Goal: Task Accomplishment & Management: Complete application form

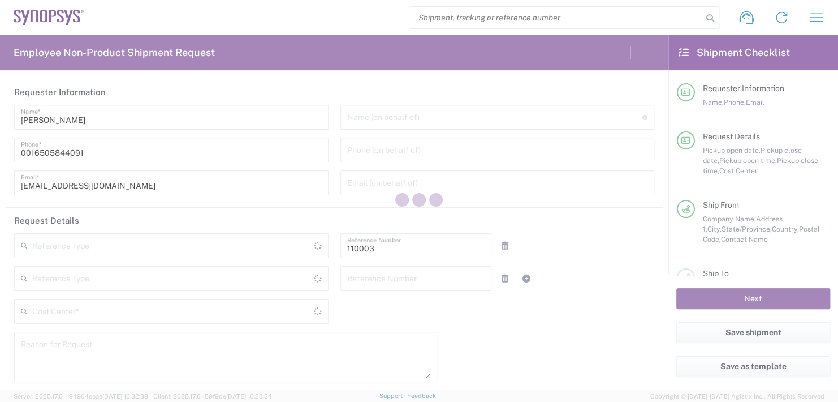
type input "[GEOGRAPHIC_DATA]"
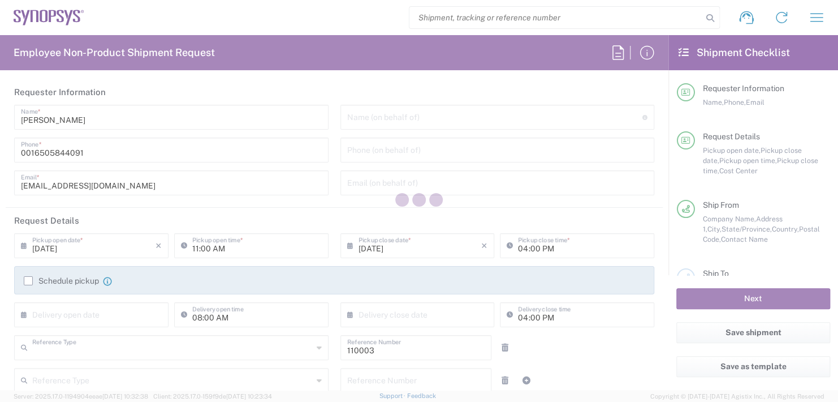
type input "Department"
type input "US01, FAC, MV/SV Fac 110003"
type input "[US_STATE]"
type input "[GEOGRAPHIC_DATA]"
type input "Delivered at Place"
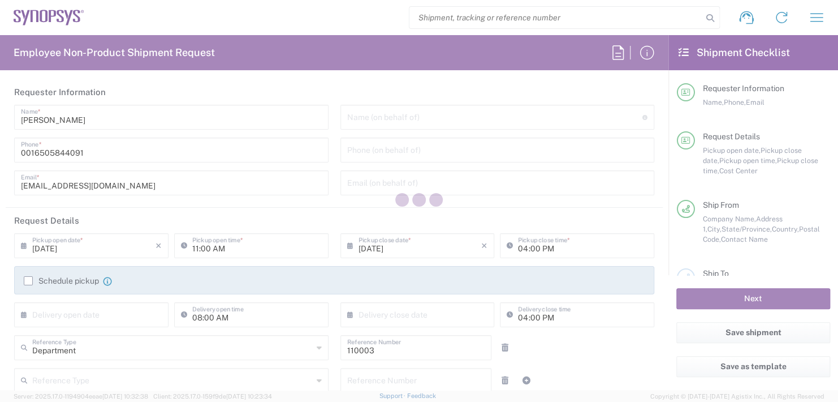
type input "Headquarters USSV"
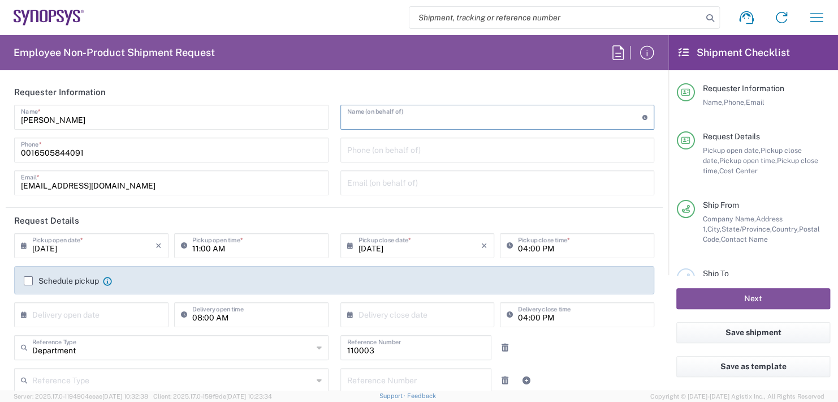
click at [372, 119] on input "text" at bounding box center [495, 116] width 296 height 20
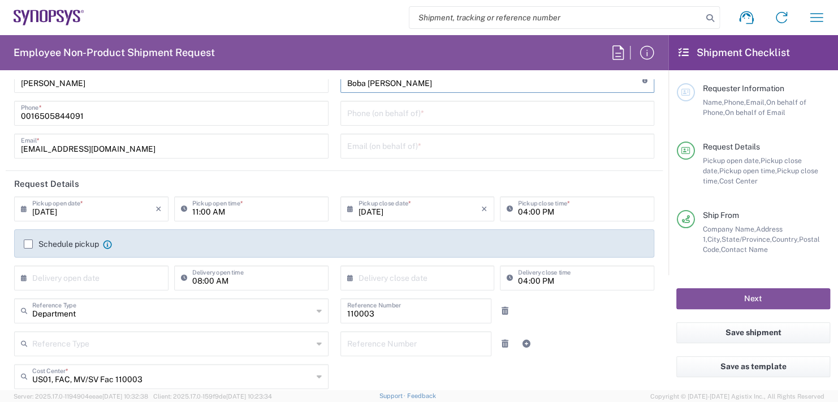
scroll to position [57, 0]
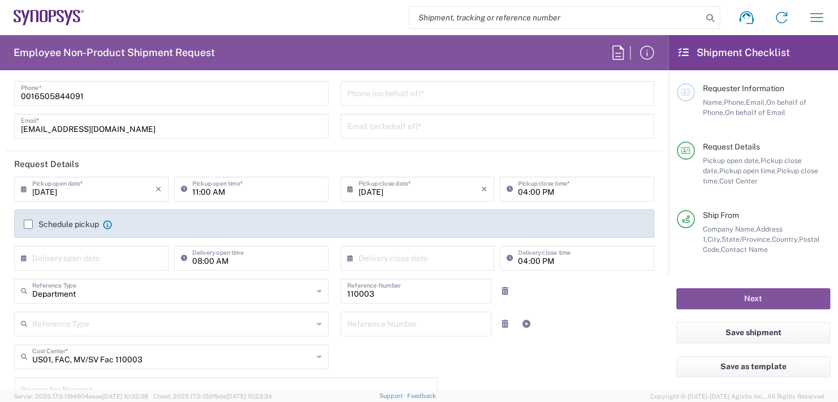
type input "Boba [PERSON_NAME]"
click at [222, 193] on input "11:00 AM" at bounding box center [257, 188] width 130 height 20
click at [222, 193] on input ":00 AM" at bounding box center [257, 188] width 130 height 20
type input ":"
type input "2"
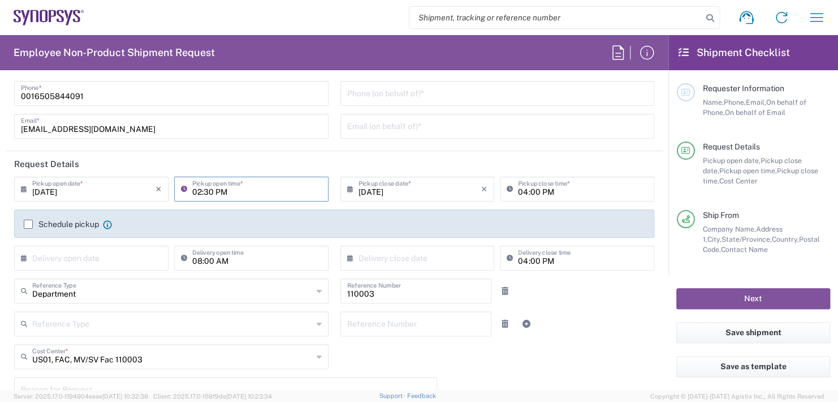
type input "02:30 PM"
click at [552, 188] on input "04:00 PM" at bounding box center [583, 188] width 130 height 20
click at [555, 189] on input "04:00 PM" at bounding box center [583, 188] width 130 height 20
type input "0"
type input "02:30 PM"
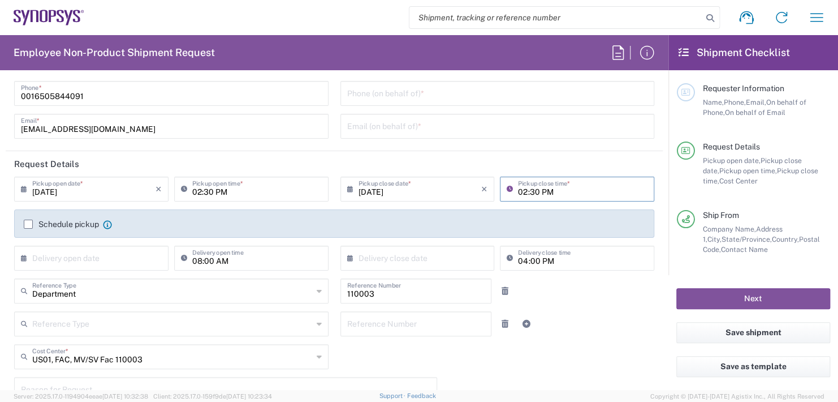
click at [68, 258] on input "text" at bounding box center [93, 257] width 123 height 20
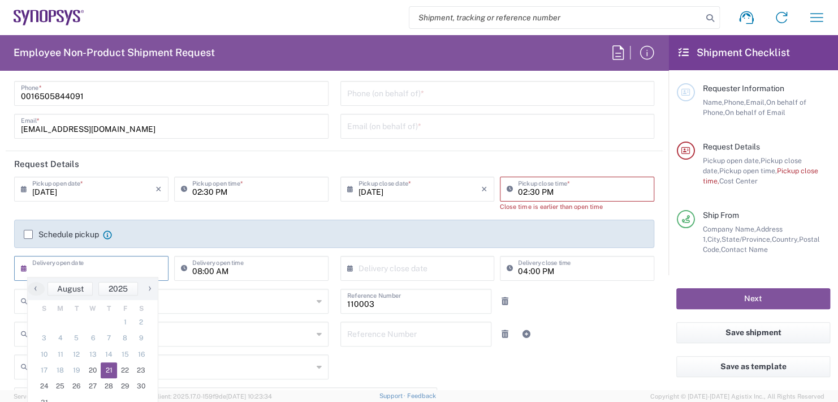
click at [107, 363] on span "21" at bounding box center [109, 370] width 16 height 16
type input "[DATE]"
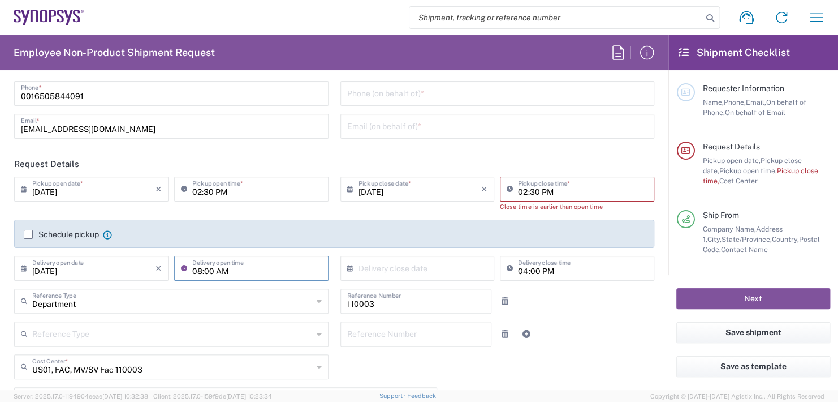
click at [235, 264] on input "08:00 AM" at bounding box center [257, 267] width 130 height 20
type input "0"
type input "11:00 AM"
click at [449, 263] on input "text" at bounding box center [420, 267] width 123 height 20
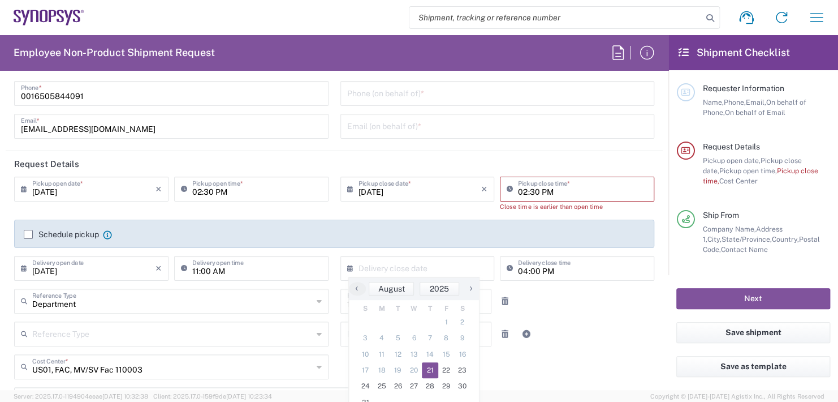
click at [433, 369] on span "21" at bounding box center [430, 370] width 16 height 16
type input "[DATE]"
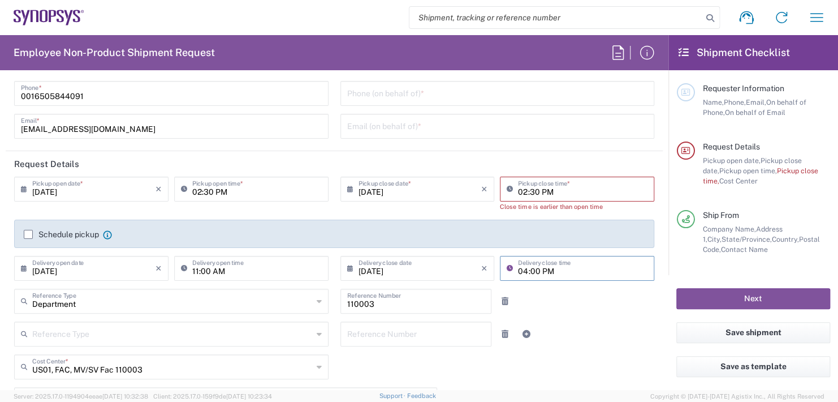
click at [549, 268] on input "04:00 PM" at bounding box center [583, 267] width 130 height 20
click at [549, 268] on input ":00 PM" at bounding box center [583, 267] width 130 height 20
type input ":"
click at [528, 270] on input "11:30 AM" at bounding box center [583, 267] width 130 height 20
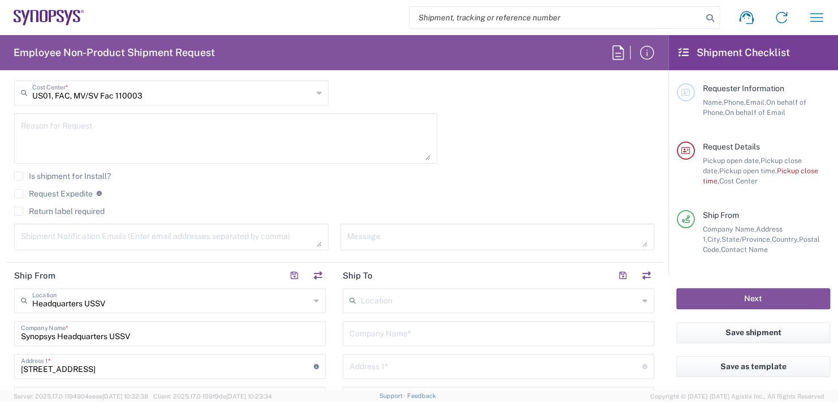
scroll to position [396, 0]
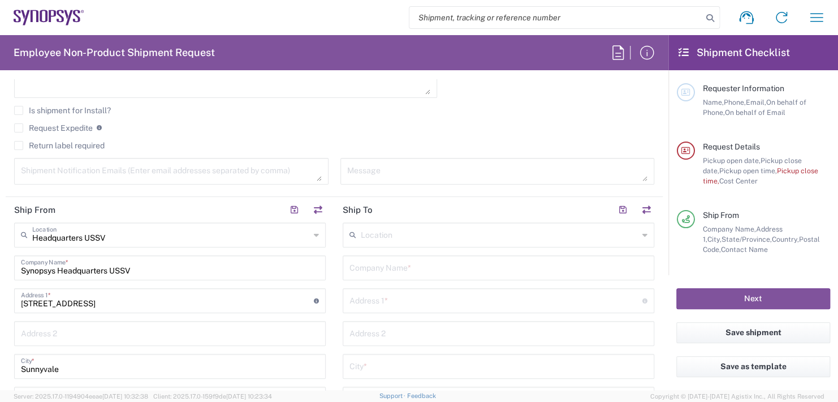
type input "11:00 AM"
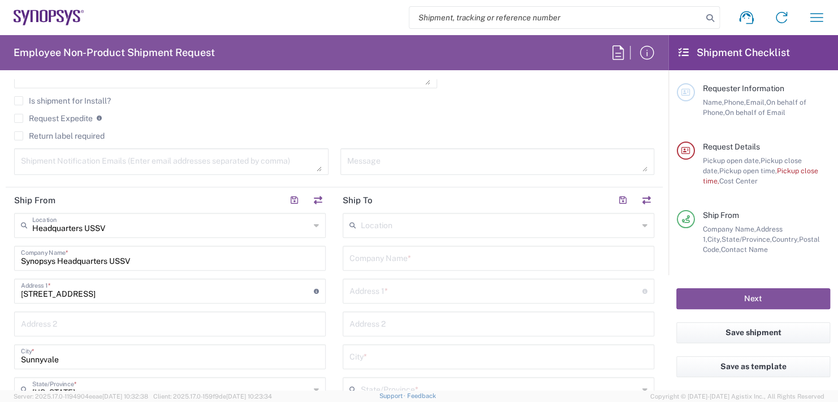
click at [390, 234] on input "text" at bounding box center [500, 224] width 278 height 20
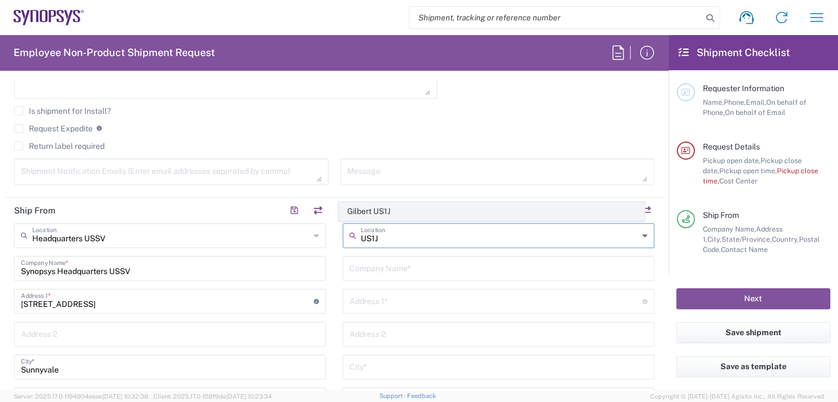
click at [386, 209] on span "Gilbert US1J" at bounding box center [491, 211] width 305 height 18
type input "Gilbert US1J"
type input "Synopsys Inc"
type input "[STREET_ADDRESS][PERSON_NAME]"
type input "[PERSON_NAME]"
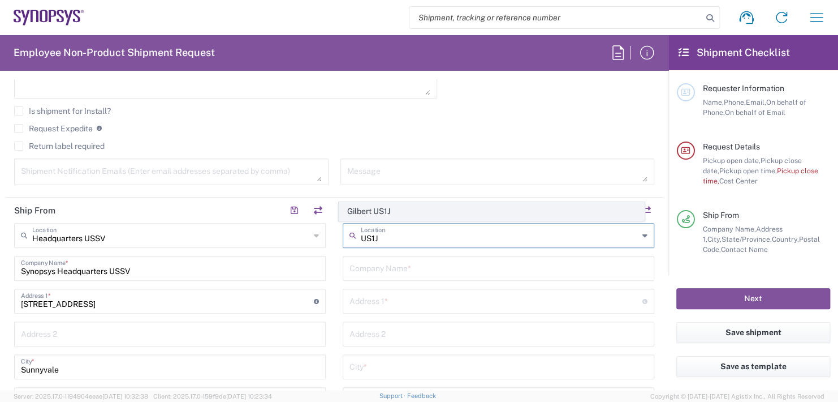
type input "[US_STATE]"
type input "85233"
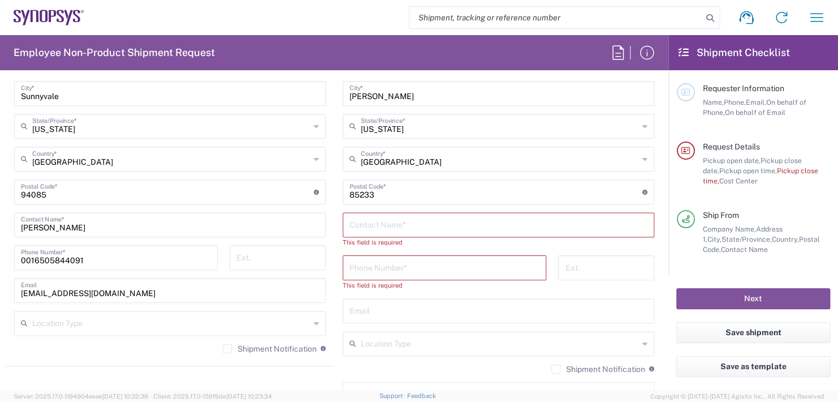
scroll to position [688, 0]
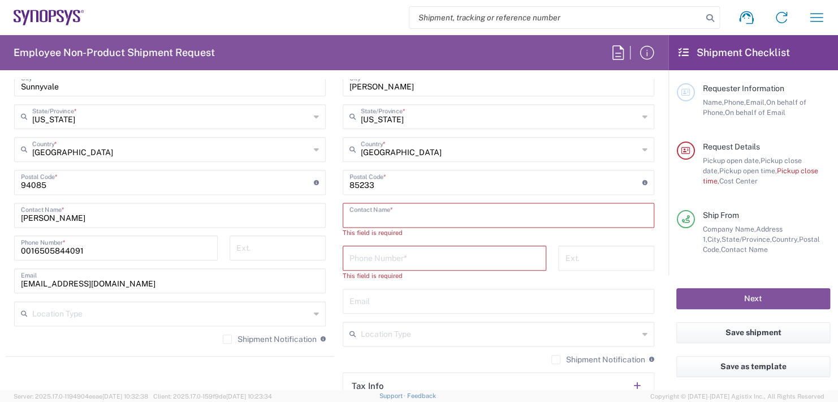
click at [385, 208] on input "text" at bounding box center [499, 214] width 298 height 20
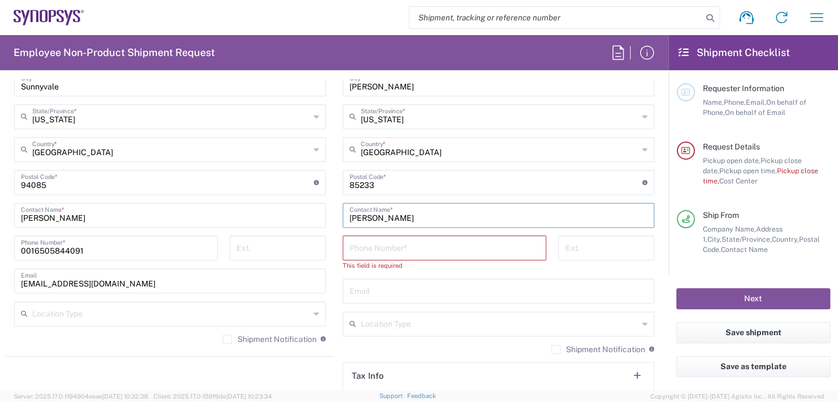
type input "[PERSON_NAME]"
click at [386, 241] on input "tel" at bounding box center [445, 247] width 190 height 20
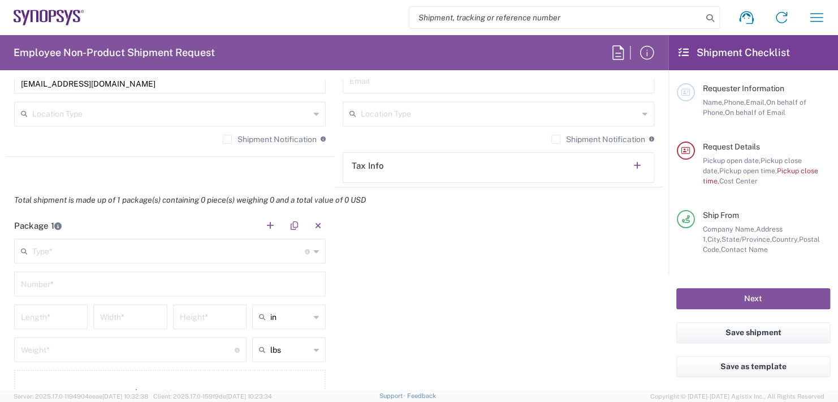
scroll to position [915, 0]
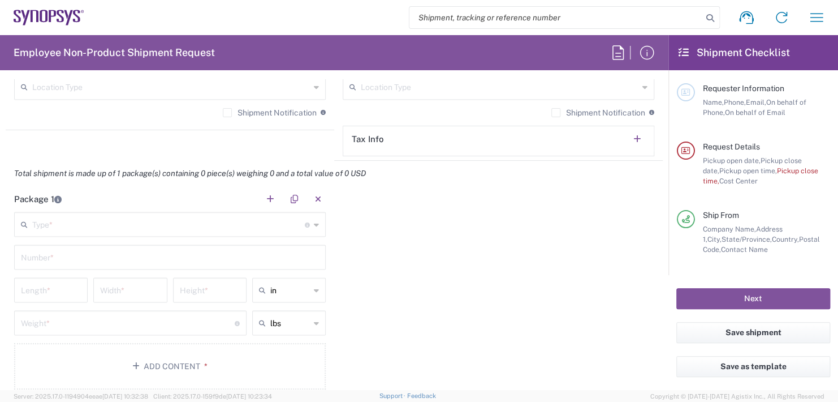
type input "[PHONE_NUMBER]"
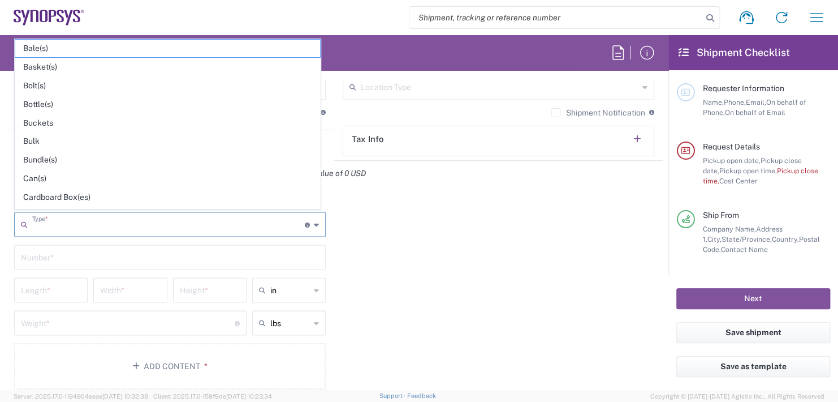
click at [40, 213] on input "text" at bounding box center [168, 223] width 273 height 20
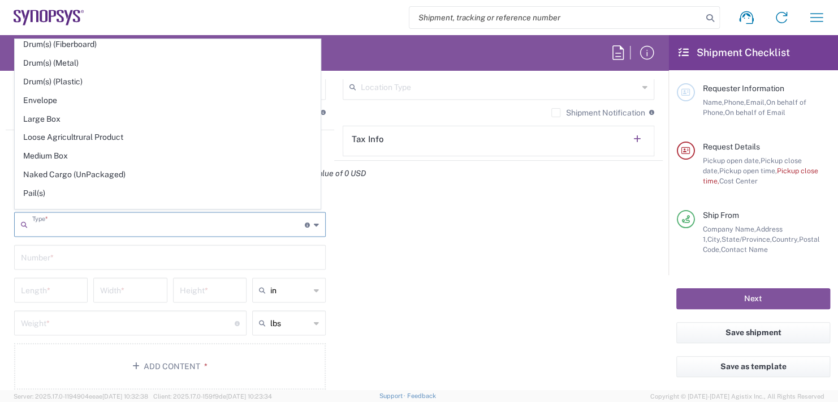
scroll to position [283, 0]
click at [29, 93] on span "Envelope" at bounding box center [167, 100] width 305 height 18
type input "Envelope"
type input "1"
type input "9.5"
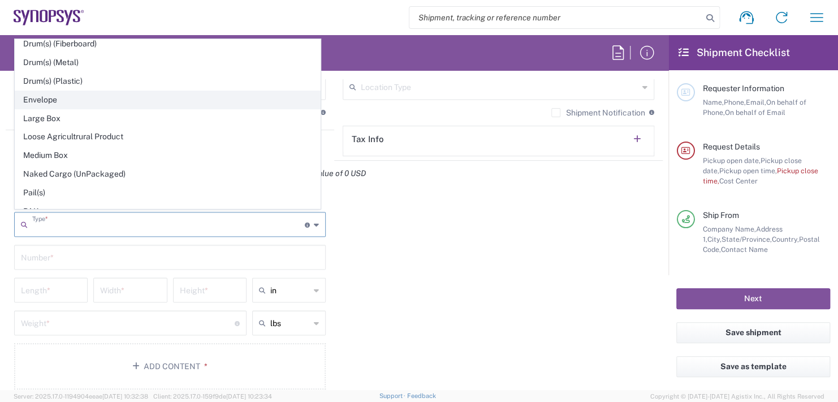
type input "12.5"
type input "0.25"
type input "1"
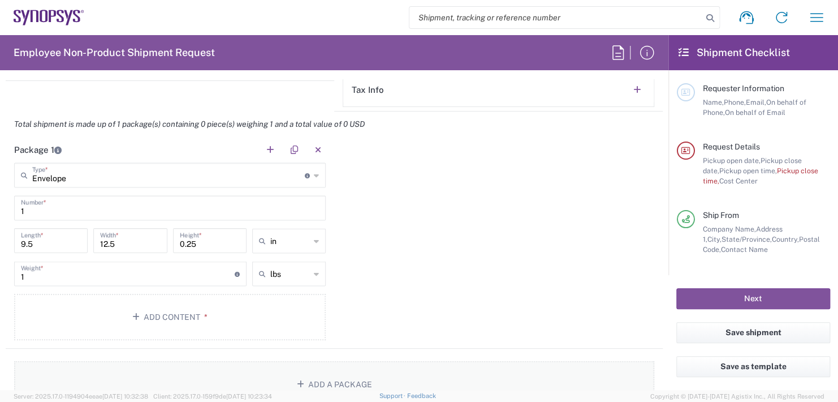
scroll to position [1028, 0]
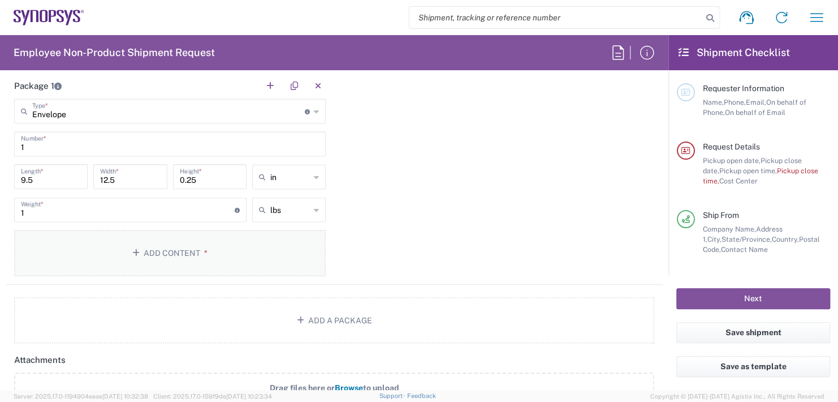
click at [162, 248] on button "Add Content *" at bounding box center [170, 253] width 312 height 46
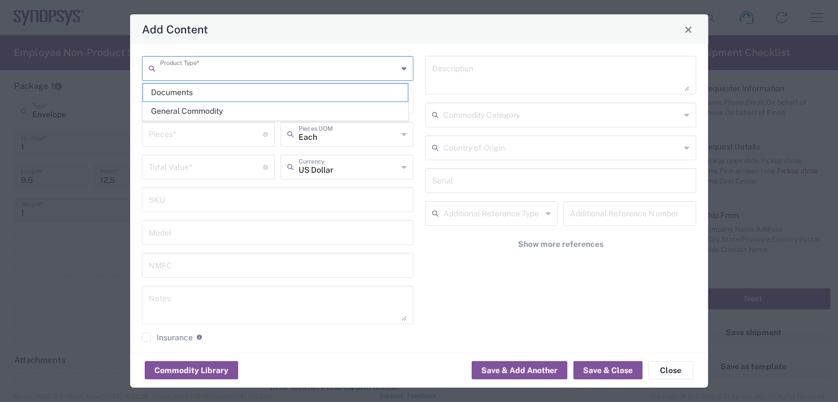
click at [171, 62] on input "text" at bounding box center [279, 68] width 238 height 20
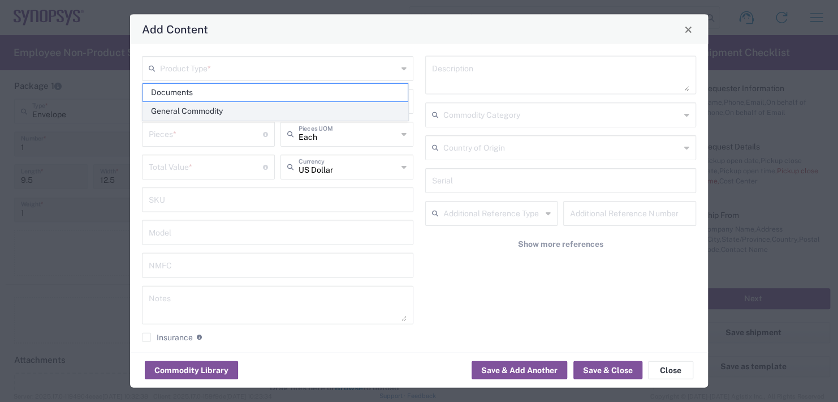
click at [173, 110] on span "General Commodity" at bounding box center [275, 111] width 265 height 18
type input "General Commodity"
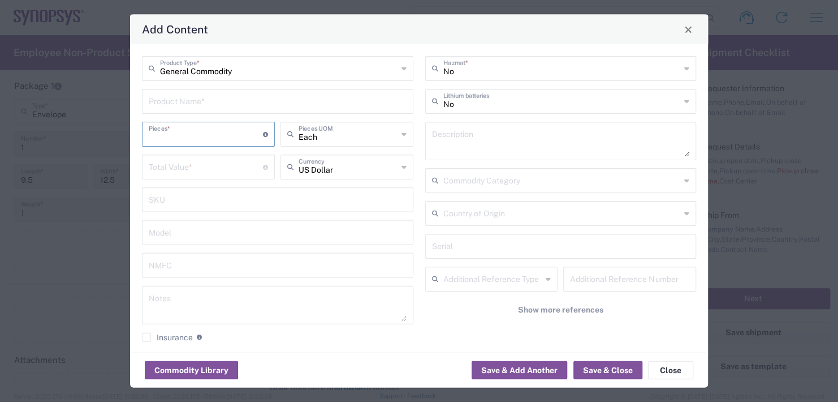
click at [179, 137] on input "number" at bounding box center [206, 133] width 114 height 20
click at [179, 101] on input "text" at bounding box center [278, 101] width 258 height 20
type input "Name Plate"
click at [193, 139] on input "number" at bounding box center [206, 133] width 114 height 20
type input "1"
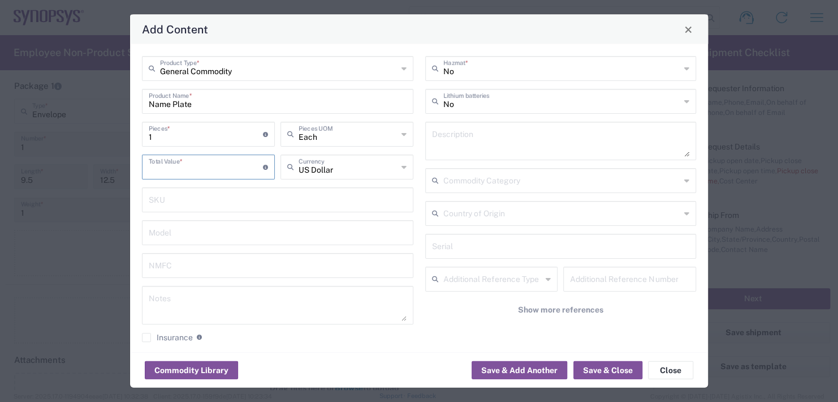
click at [186, 165] on input "number" at bounding box center [206, 166] width 114 height 20
type input "10.00"
click at [605, 370] on button "Save & Close" at bounding box center [608, 370] width 69 height 18
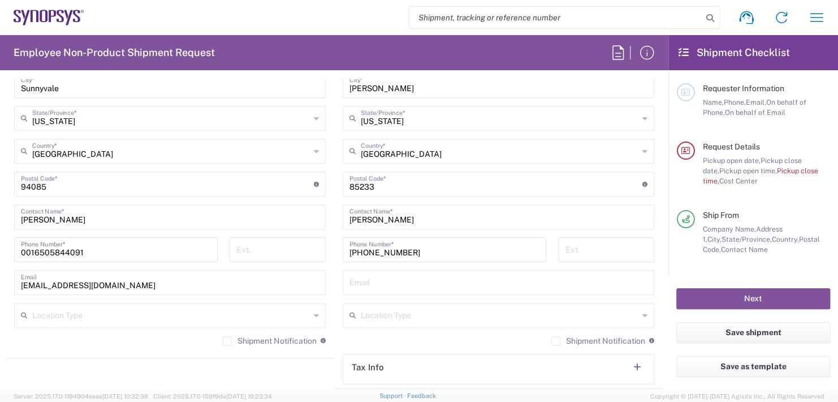
scroll to position [689, 0]
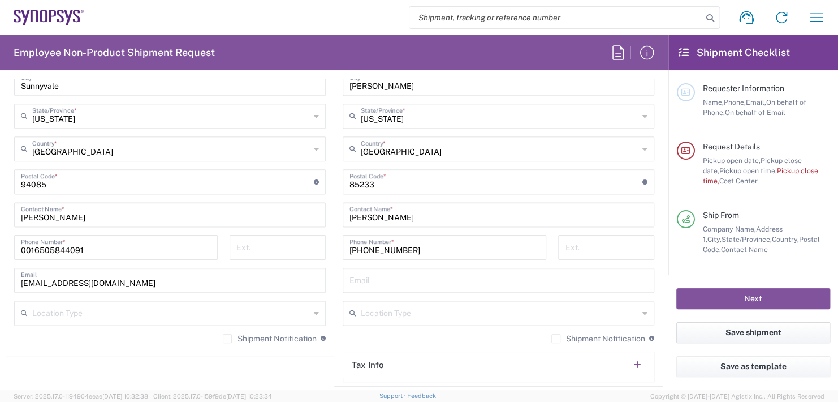
click at [749, 334] on button "Save shipment" at bounding box center [753, 332] width 154 height 21
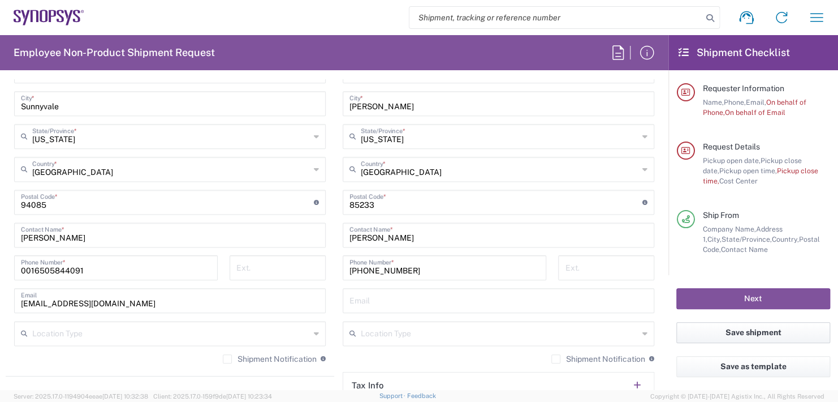
scroll to position [709, 0]
